Goal: Information Seeking & Learning: Find specific fact

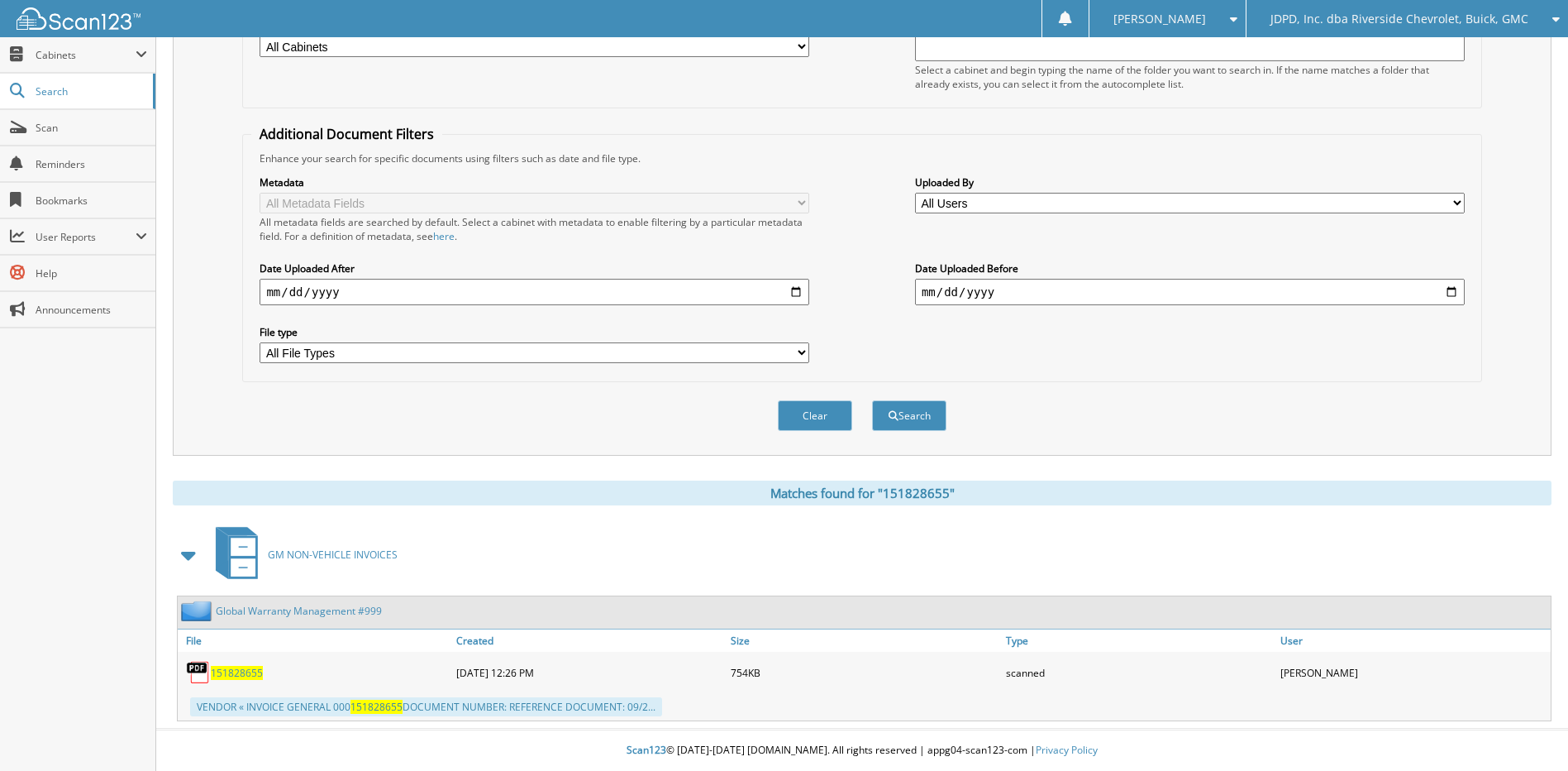
scroll to position [246, 0]
click at [1384, 16] on span "JDPD, Inc. dba Riverside Chevrolet, Buick, GMC" at bounding box center [1399, 19] width 258 height 9
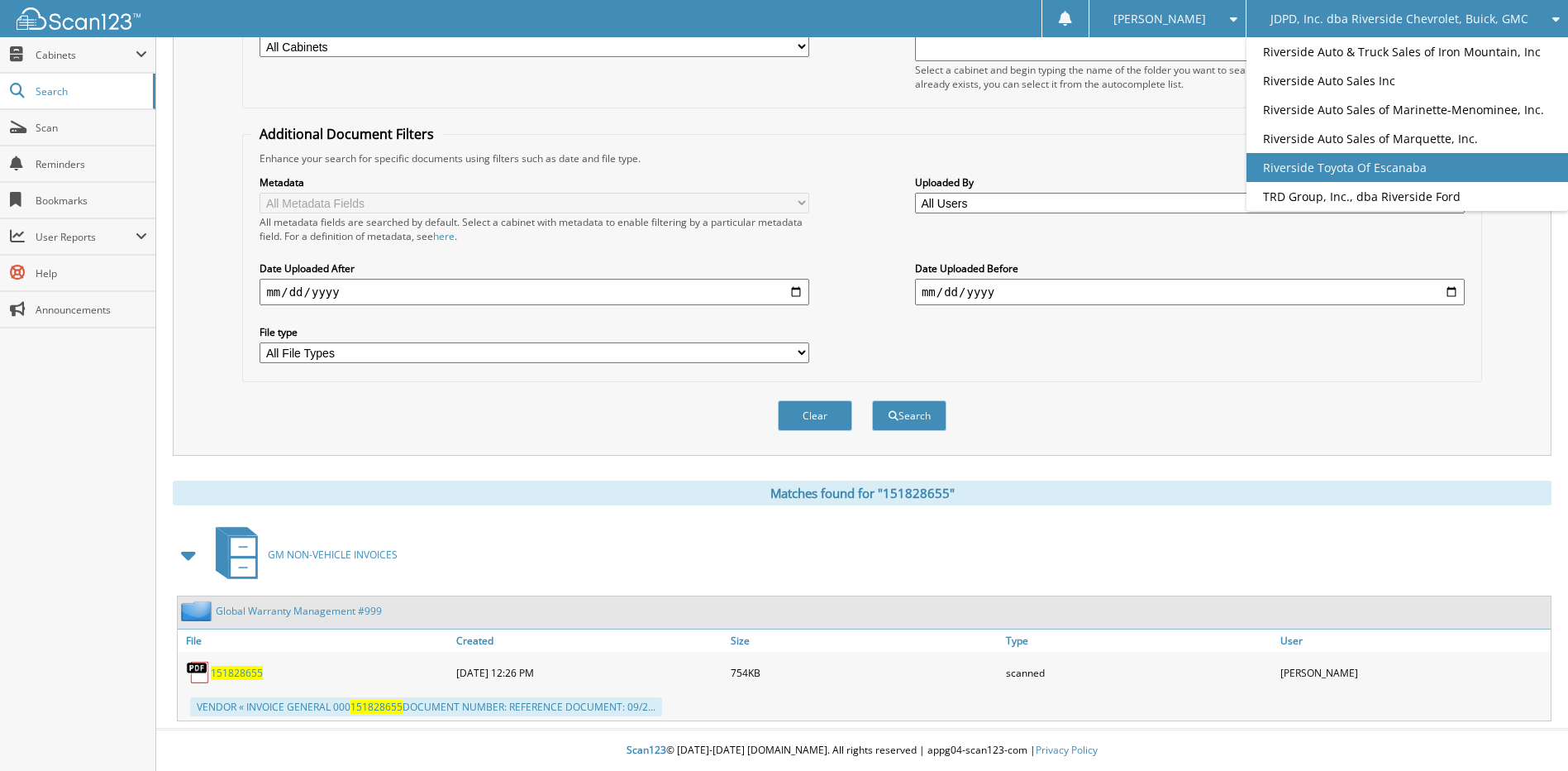
click at [1433, 174] on link "Riverside Toyota Of Escanaba" at bounding box center [1407, 167] width 322 height 29
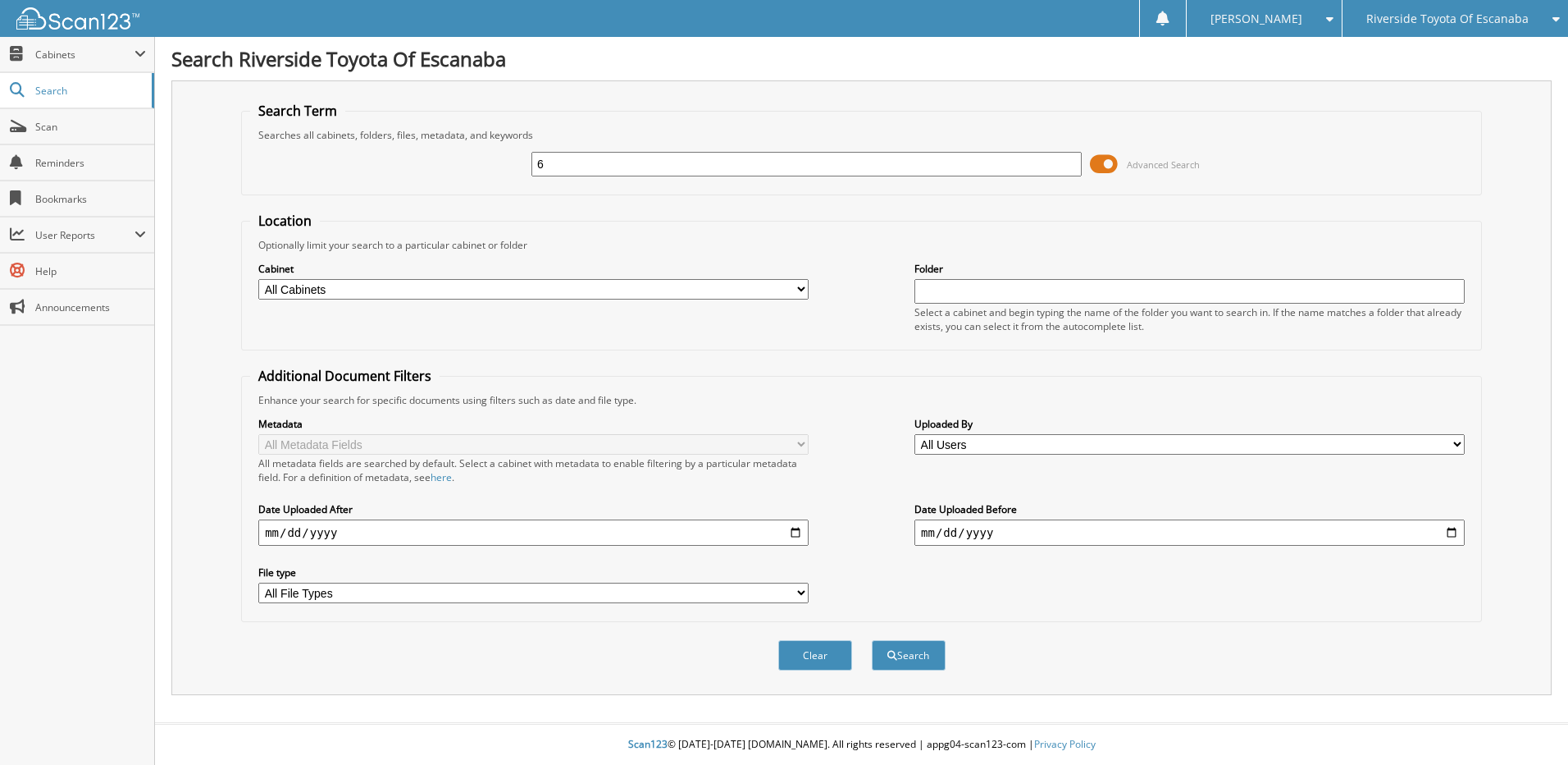
type input "6"
click at [656, 181] on div "6 Advanced Search" at bounding box center [861, 163] width 1223 height 44
click at [654, 182] on div "6 Advanced Search" at bounding box center [861, 163] width 1223 height 44
click at [674, 152] on input "6" at bounding box center [806, 164] width 550 height 24
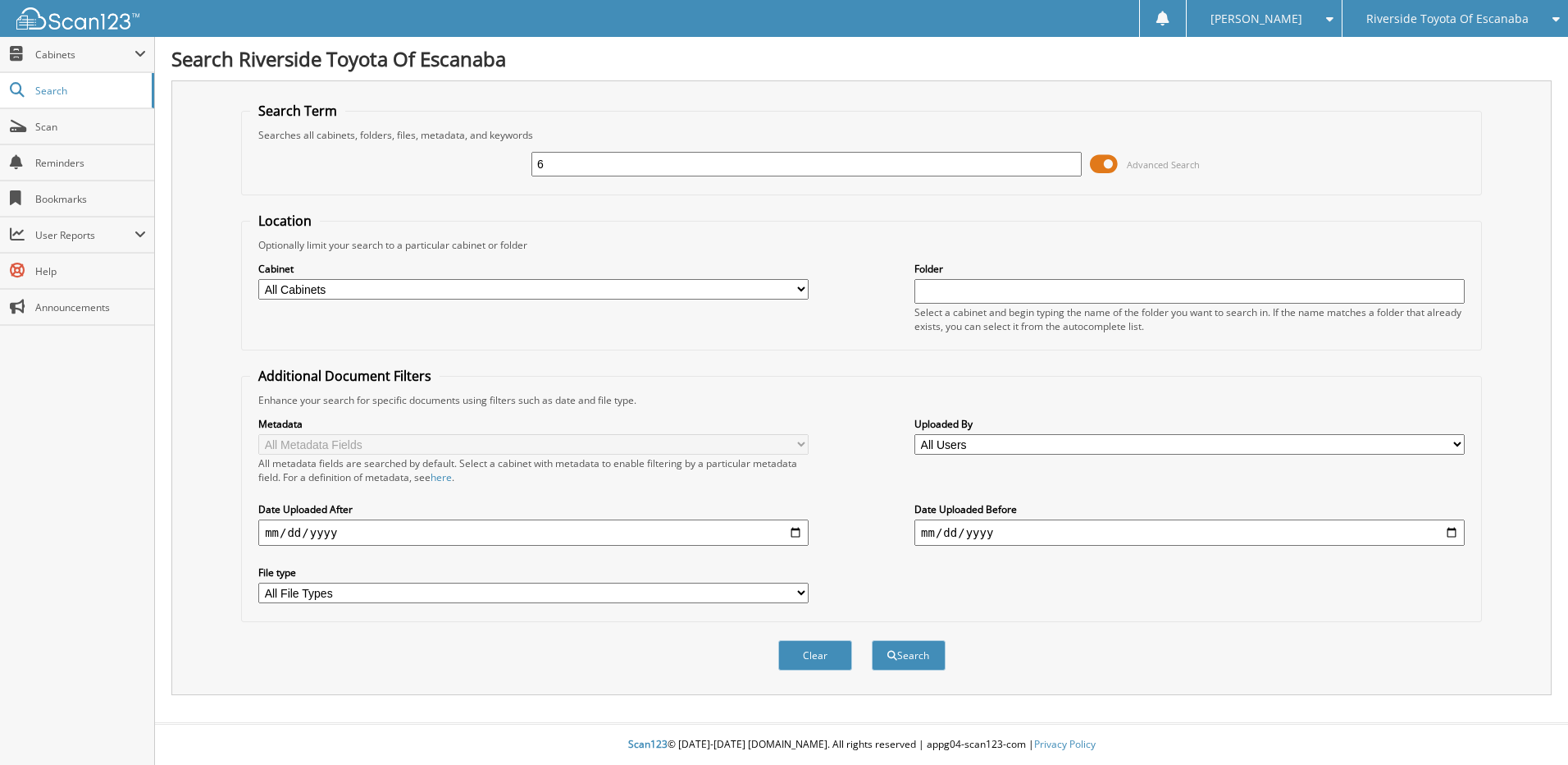
click at [654, 160] on input "6" at bounding box center [806, 164] width 550 height 24
click at [614, 160] on input "text" at bounding box center [806, 164] width 550 height 24
type input "7063775"
click at [872, 640] on button "Search" at bounding box center [908, 655] width 74 height 30
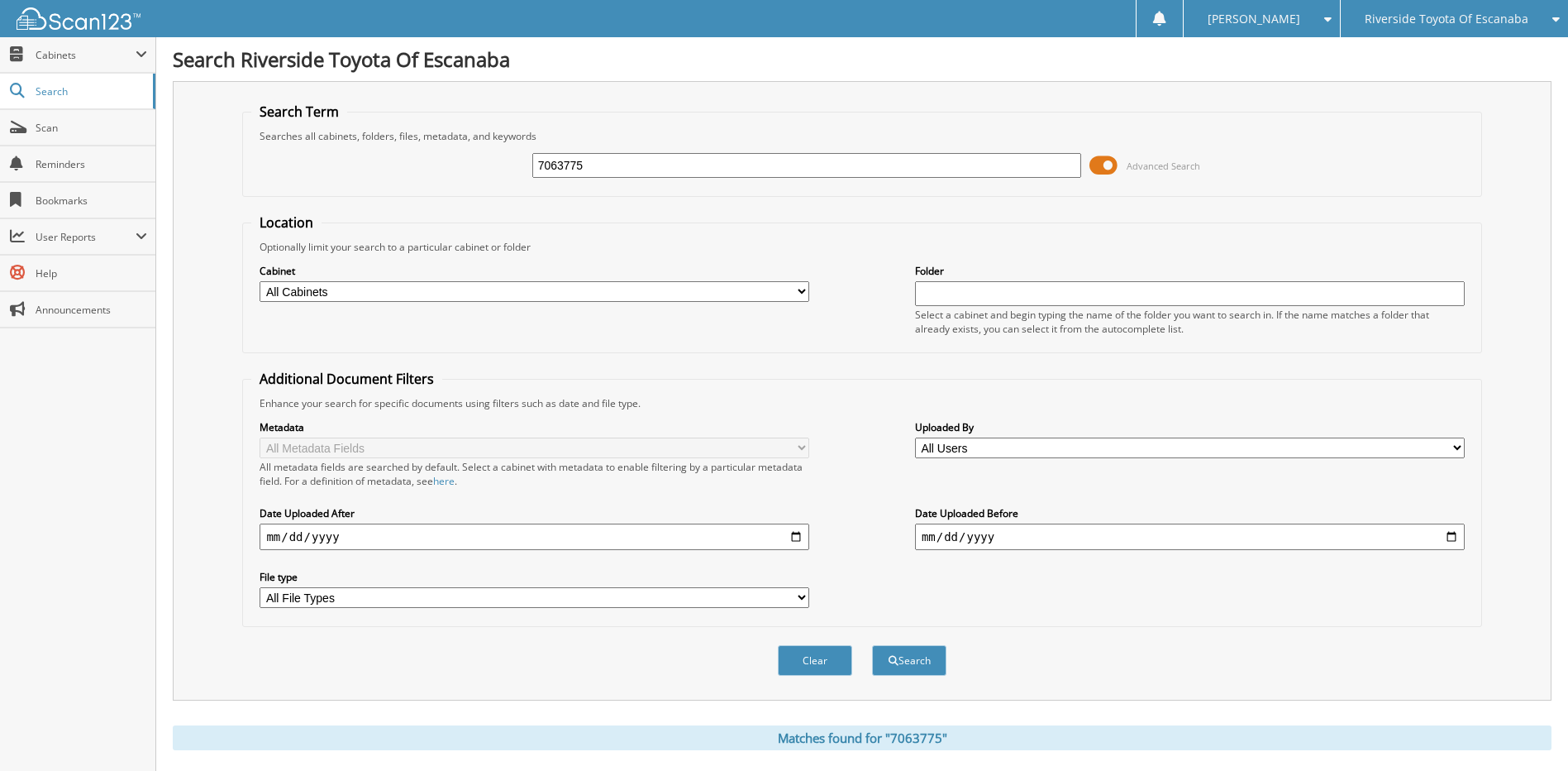
scroll to position [246, 0]
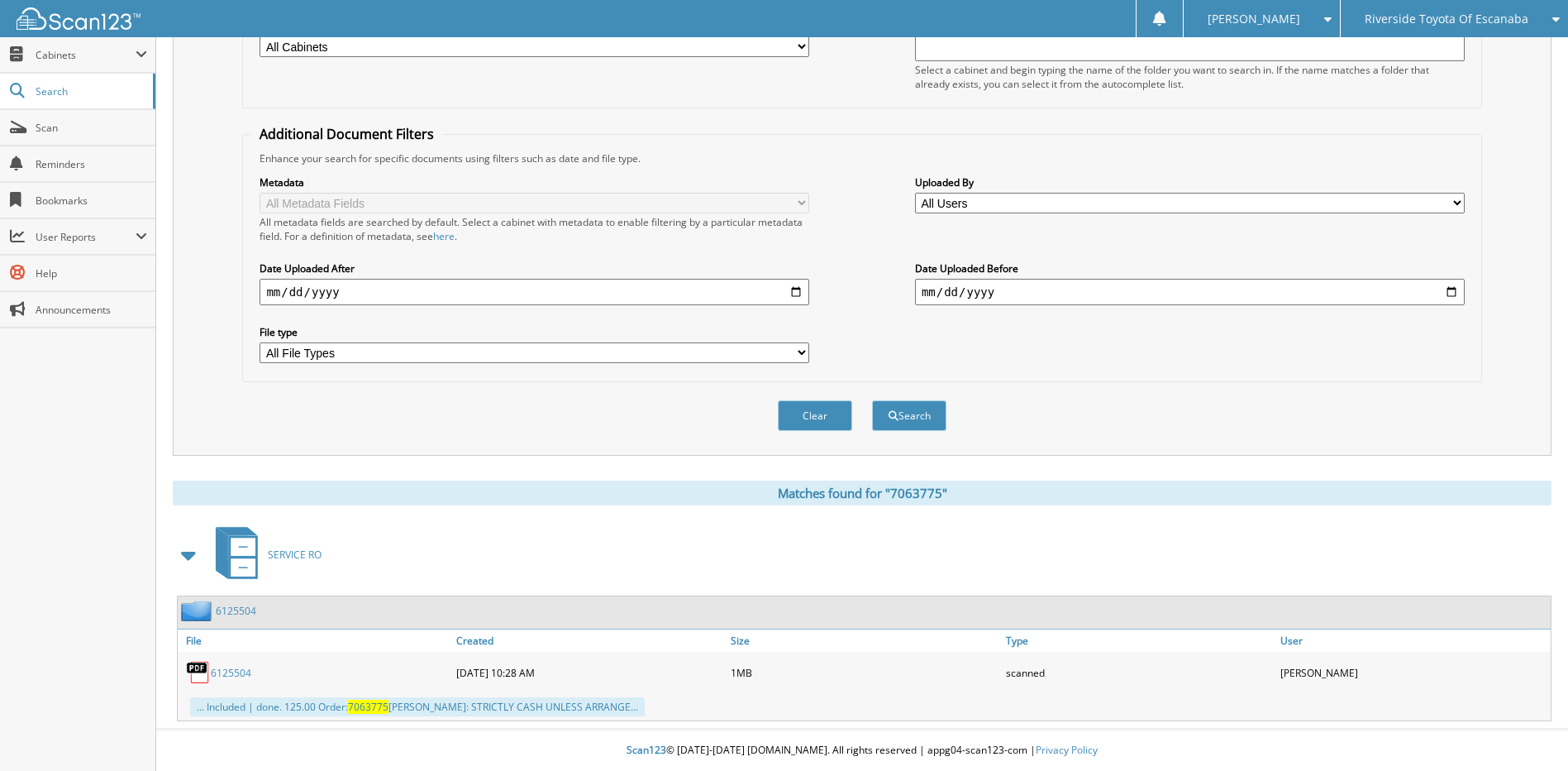
click at [239, 678] on link "6125504" at bounding box center [231, 673] width 41 height 14
click at [237, 675] on link "6125504" at bounding box center [231, 673] width 41 height 14
